Goal: Task Accomplishment & Management: Manage account settings

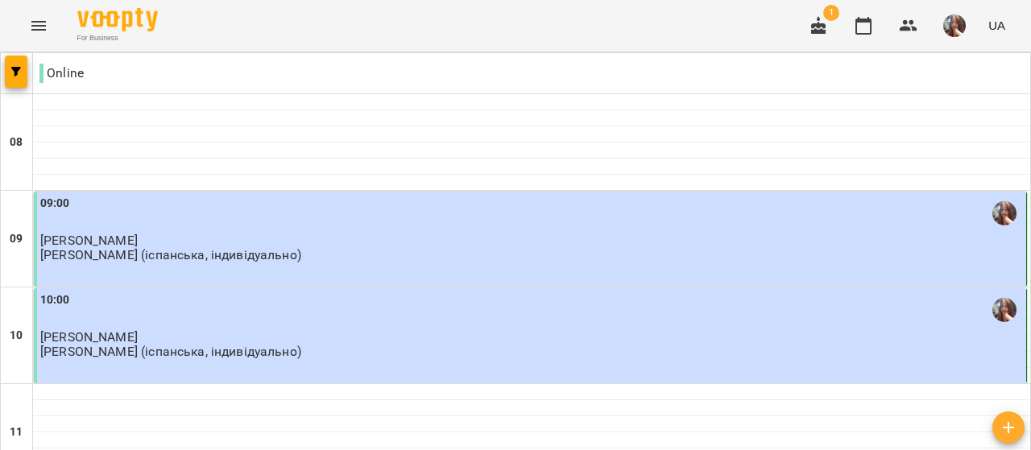
scroll to position [1047, 0]
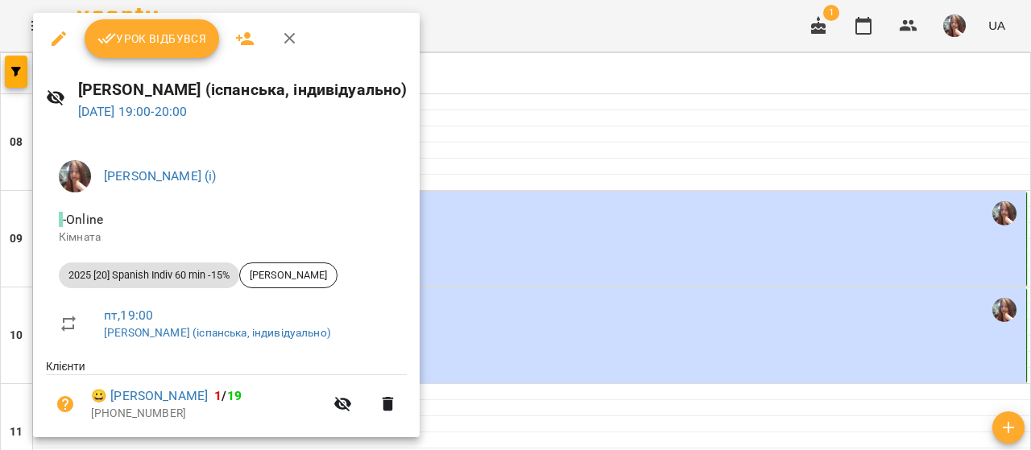
click at [137, 49] on button "Урок відбувся" at bounding box center [152, 38] width 135 height 39
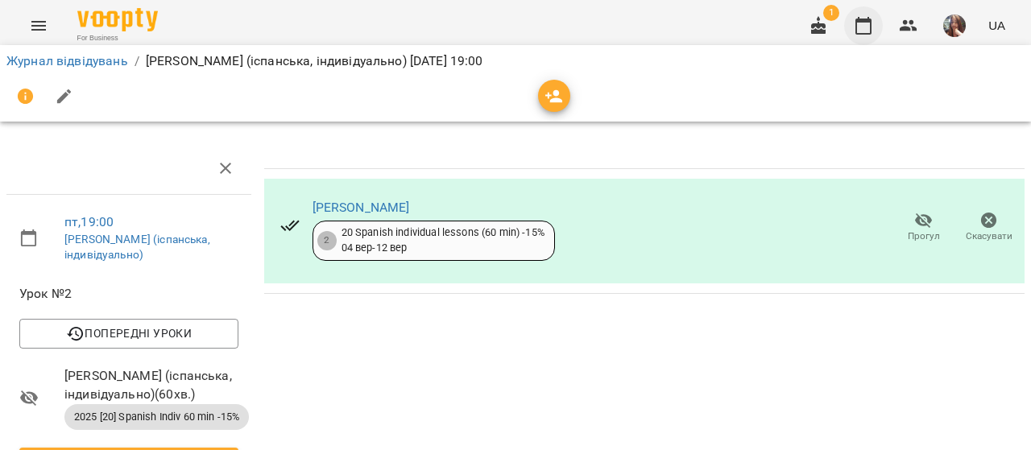
click at [867, 22] on icon "button" at bounding box center [863, 26] width 16 height 18
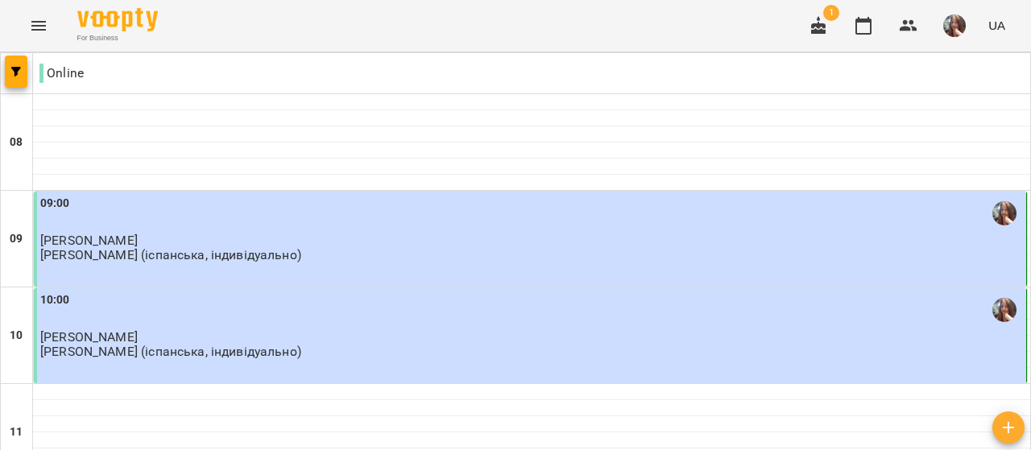
scroll to position [1047, 0]
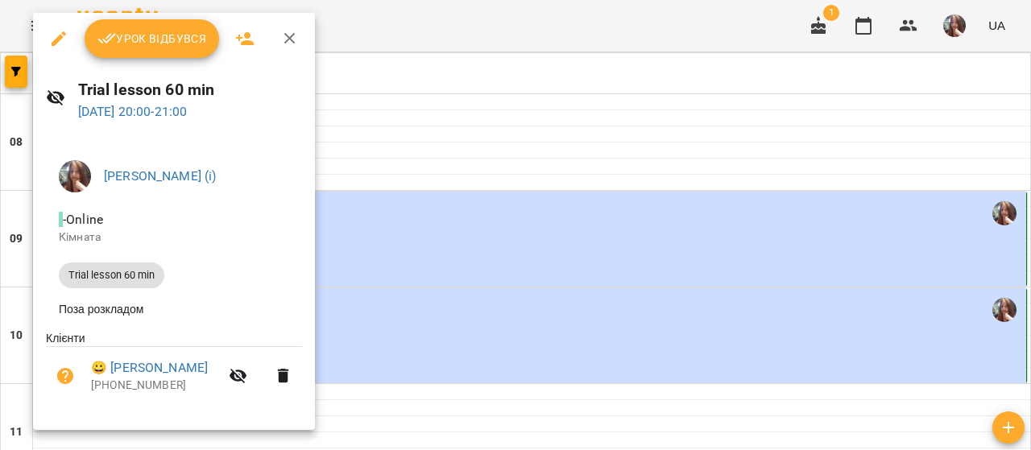
click at [172, 38] on span "Урок відбувся" at bounding box center [152, 38] width 110 height 19
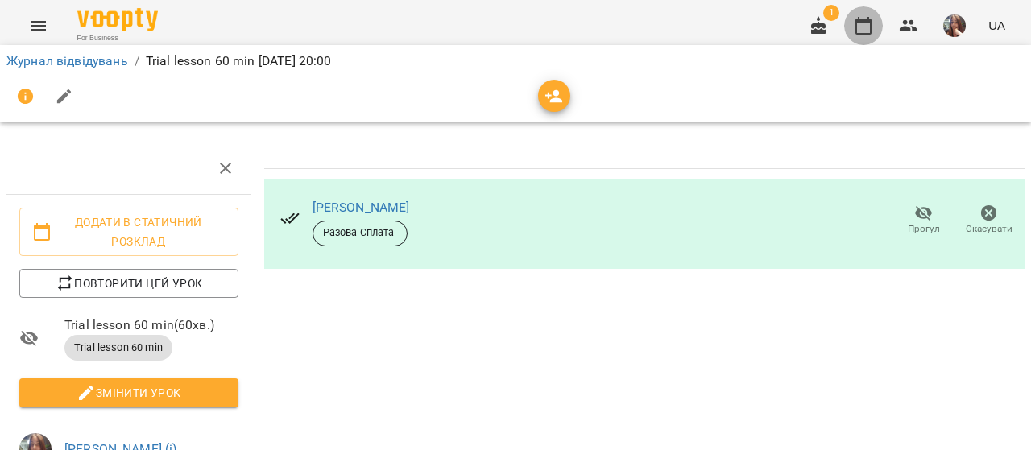
click at [862, 18] on icon "button" at bounding box center [863, 25] width 19 height 19
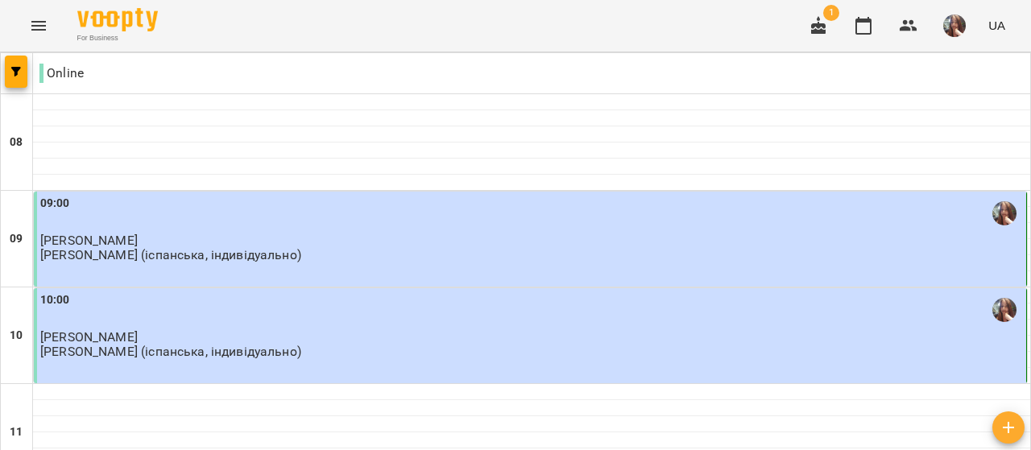
scroll to position [1047, 0]
click at [960, 19] on img "button" at bounding box center [954, 25] width 23 height 23
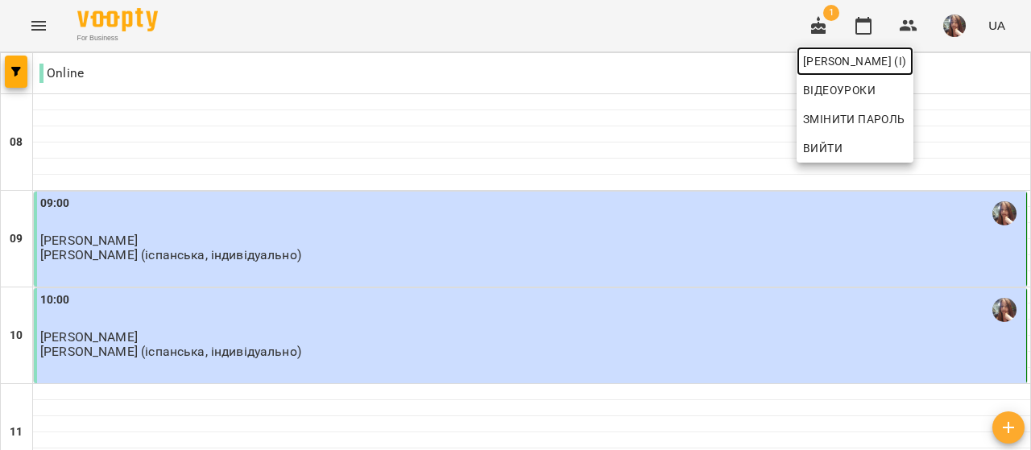
click at [907, 57] on span "[PERSON_NAME] (і)" at bounding box center [855, 61] width 104 height 19
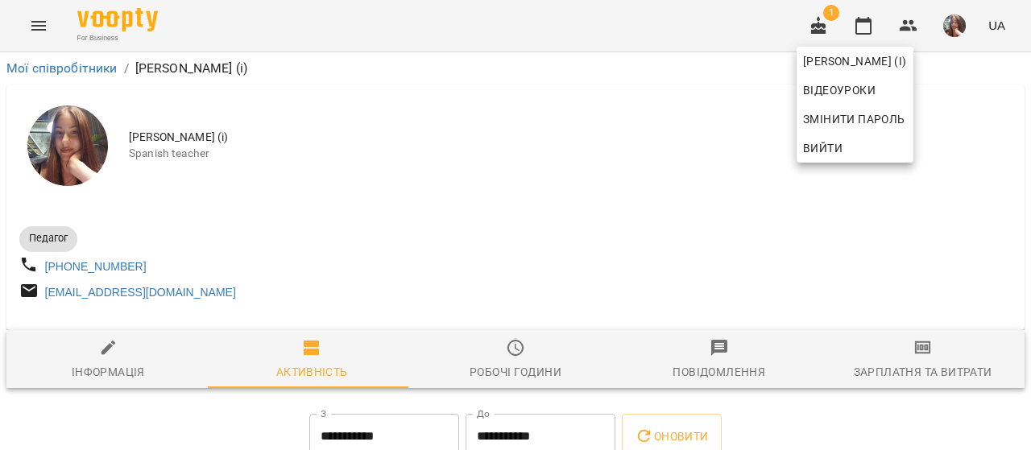
click at [668, 148] on div at bounding box center [515, 225] width 1031 height 450
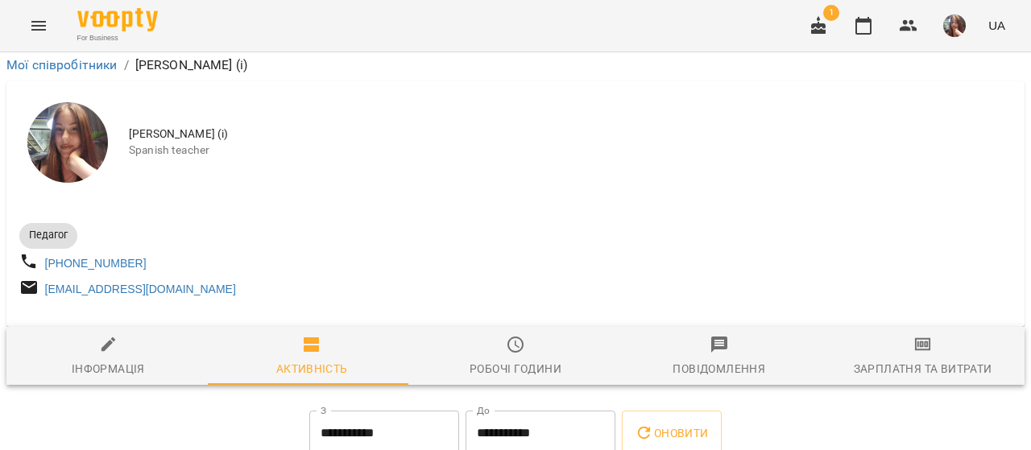
scroll to position [322, 0]
click at [863, 23] on icon "button" at bounding box center [863, 25] width 19 height 19
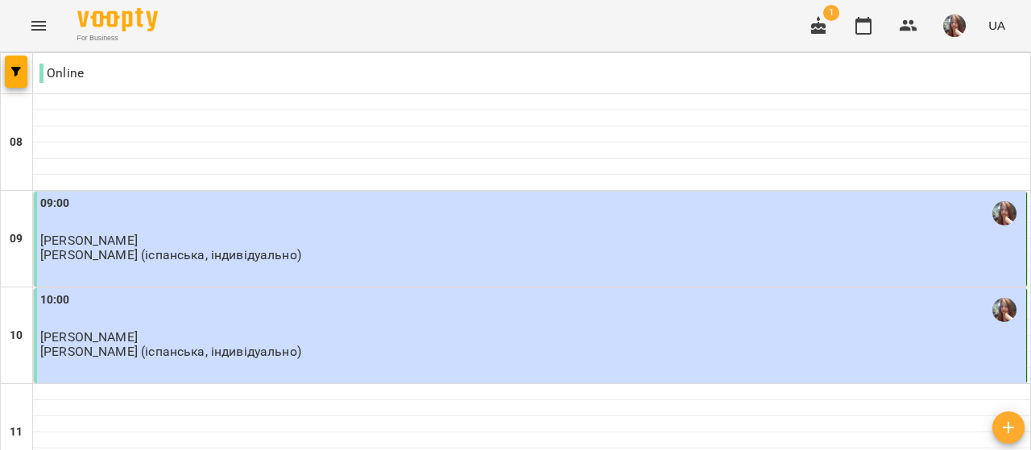
scroll to position [1047, 0]
